Goal: Information Seeking & Learning: Learn about a topic

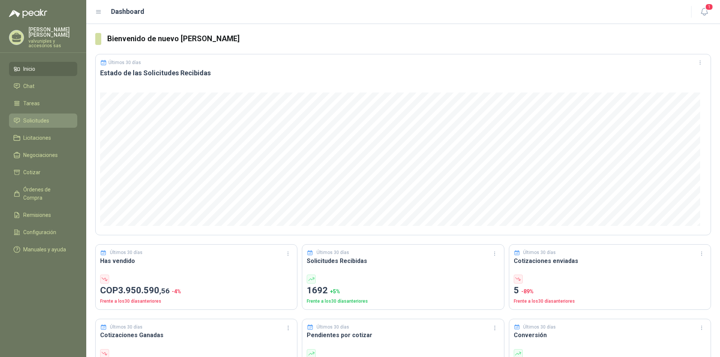
click at [34, 117] on span "Solicitudes" at bounding box center [36, 121] width 26 height 8
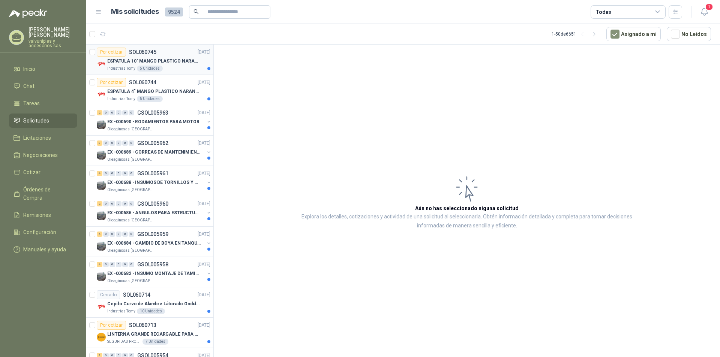
click at [127, 61] on p "ESPATULA 10" MANGO PLASTICO NARANJA MARCA TRUPPER" at bounding box center [153, 61] width 93 height 7
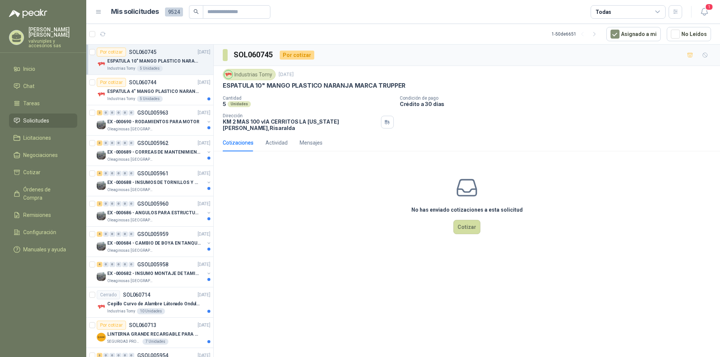
click at [147, 60] on p "ESPATULA 10" MANGO PLASTICO NARANJA MARCA TRUPPER" at bounding box center [153, 61] width 93 height 7
click at [141, 91] on p "ESPATULA 4" MANGO PLASTICO NARANJA MARCA TRUPPER" at bounding box center [153, 91] width 93 height 7
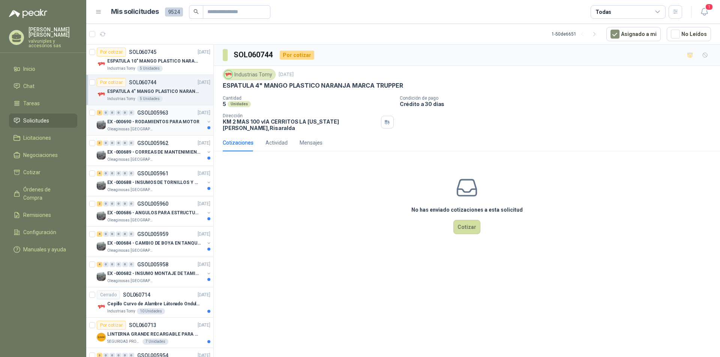
click at [141, 122] on p "EX -000690 - RODAMIENTOS PARA MOTOR" at bounding box center [153, 121] width 92 height 7
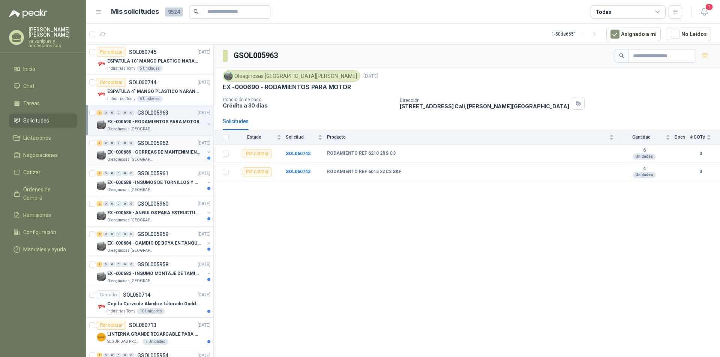
click at [140, 148] on div "EX -000689 - CORREAS DE MANTENIMIENTO" at bounding box center [155, 152] width 97 height 9
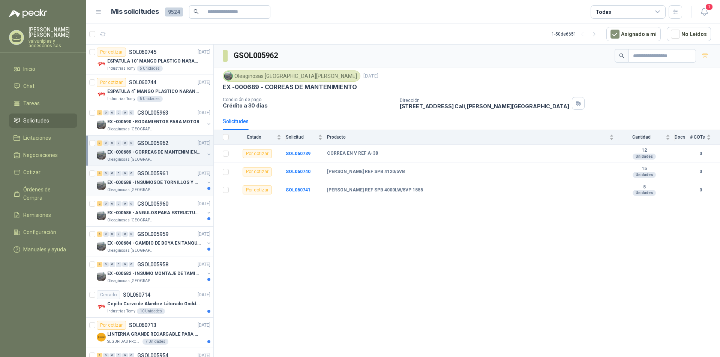
click at [132, 183] on p "EX -000688 - INSUMOS DE TORNILLOS Y TUERCAS" at bounding box center [153, 182] width 93 height 7
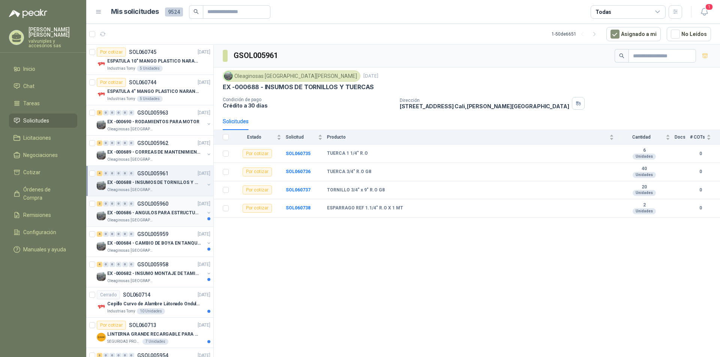
click at [125, 213] on p "EX -000686 - ANGULOS PARA ESTRUCTURAS DE FOSA DE L" at bounding box center [153, 213] width 93 height 7
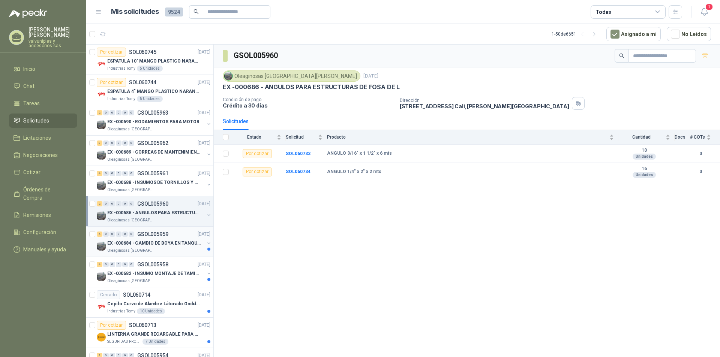
click at [138, 243] on p "EX -000684 - CAMBIO DE BOYA EN TANQUE ALIMENTADOR" at bounding box center [153, 243] width 93 height 7
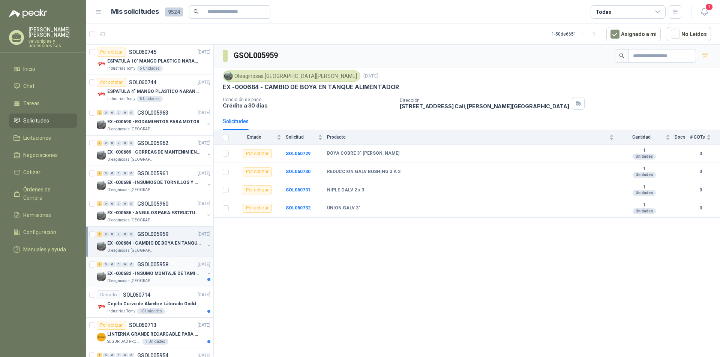
click at [144, 271] on p "EX -000682 - INSUMO MONTAJE DE TAMIZ DE LICOR DE P" at bounding box center [153, 273] width 93 height 7
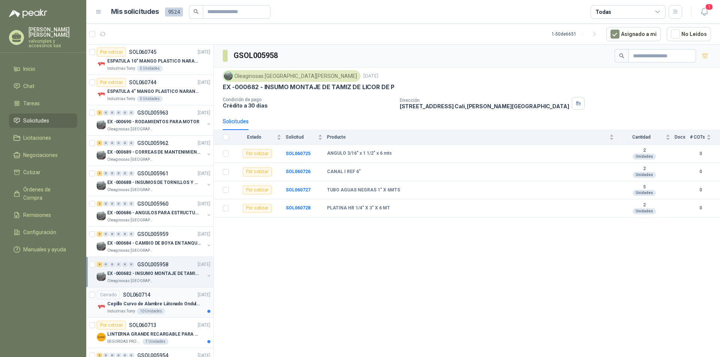
click at [141, 306] on p "Cepillo Curvo de Alambre Látonado Ondulado con Mango Truper" at bounding box center [153, 304] width 93 height 7
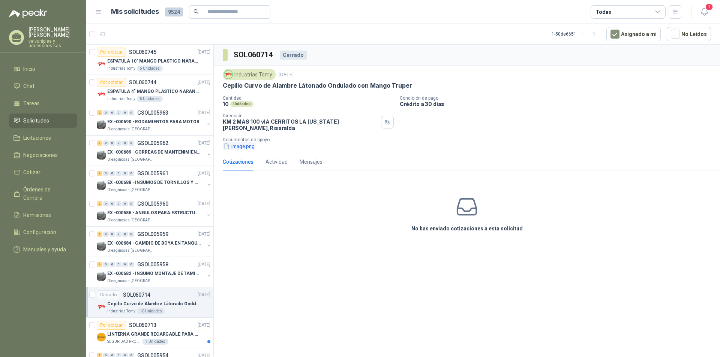
click at [238, 142] on button "image.png" at bounding box center [239, 146] width 33 height 8
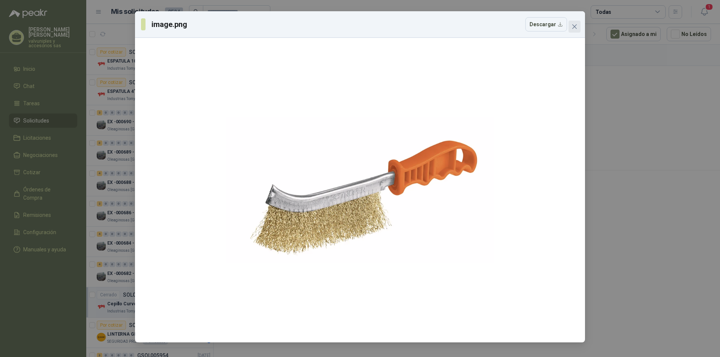
click at [571, 24] on icon "close" at bounding box center [574, 27] width 6 height 6
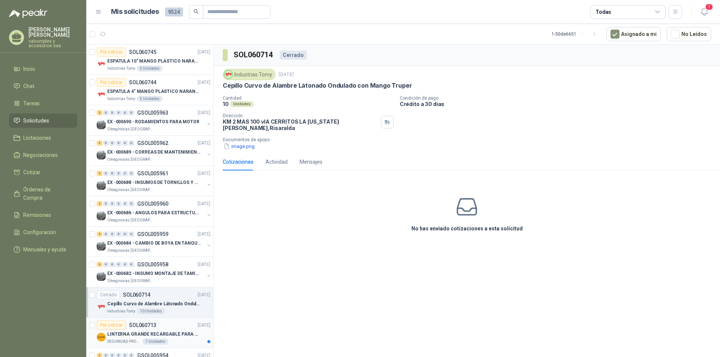
click at [150, 334] on p "LINTERNA GRANDE RECARGABLE PARA ESPACIOS ABIERTOS 100-150MTS" at bounding box center [153, 334] width 93 height 7
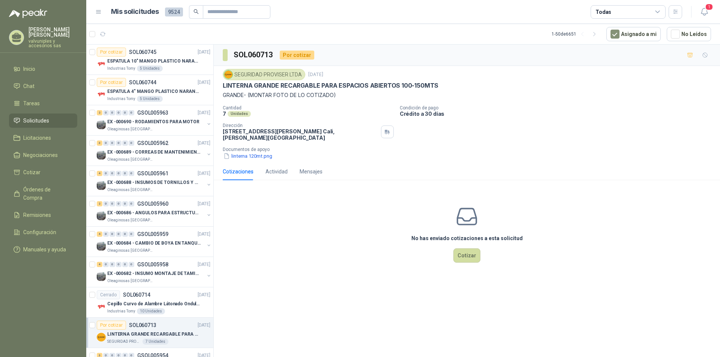
click at [256, 152] on p "Documentos de apoyo" at bounding box center [470, 149] width 494 height 5
click at [245, 159] on button "linterna 120mt.png" at bounding box center [248, 156] width 50 height 8
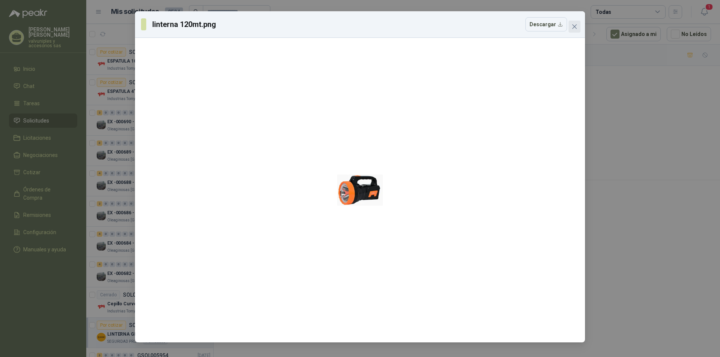
click at [575, 27] on icon "close" at bounding box center [574, 26] width 4 height 4
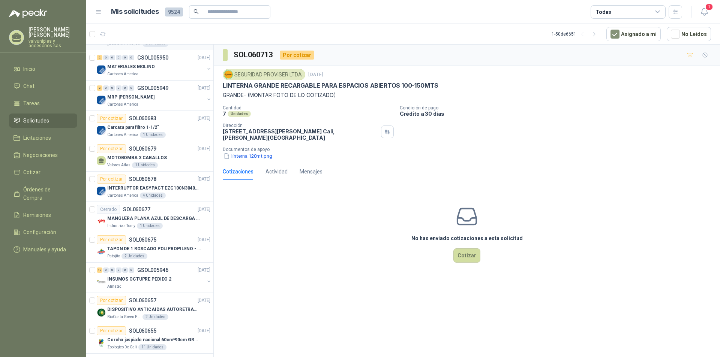
scroll to position [225, 0]
